Goal: Entertainment & Leisure: Consume media (video, audio)

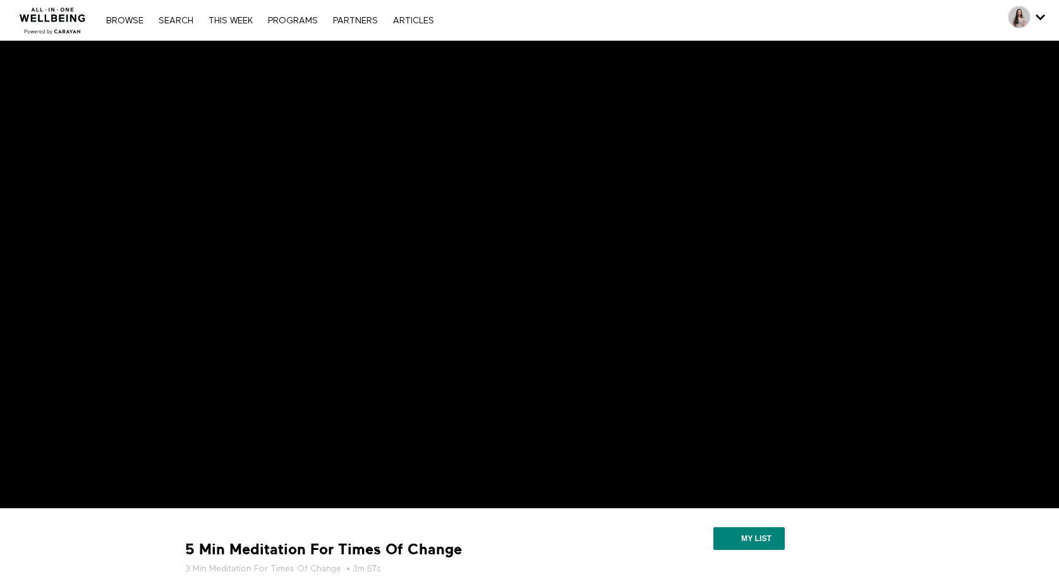
click at [49, 23] on img at bounding box center [53, 17] width 76 height 38
